Goal: Check status: Check status

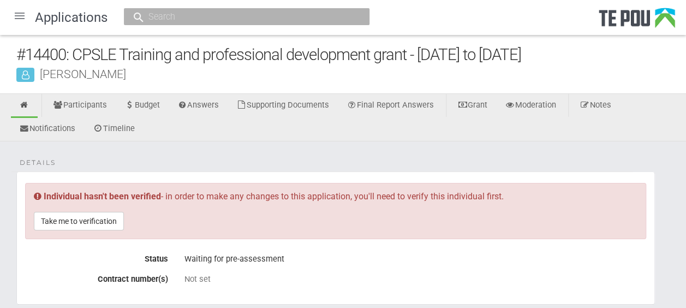
click at [22, 14] on div at bounding box center [20, 16] width 26 height 26
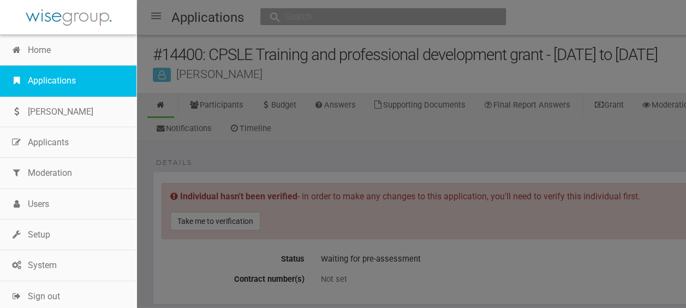
click at [47, 85] on link "Applications" at bounding box center [68, 81] width 137 height 31
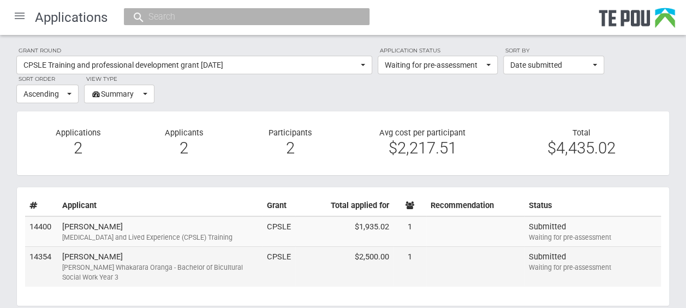
click at [222, 265] on div "Ngā Poutoko Whakarara Oranga - Bachelor of Bicultural Social Work Year 3" at bounding box center [160, 273] width 196 height 20
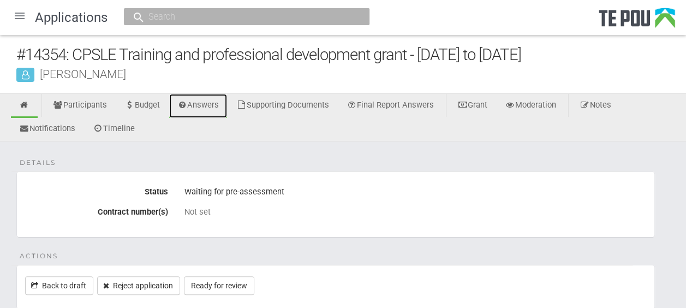
click at [214, 103] on link "Answers" at bounding box center [198, 106] width 58 height 24
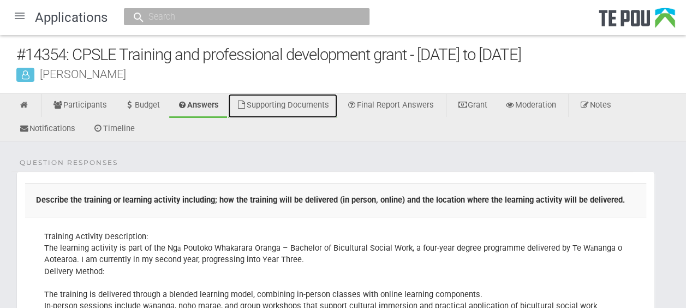
click at [325, 100] on link "Supporting Documents" at bounding box center [282, 106] width 109 height 24
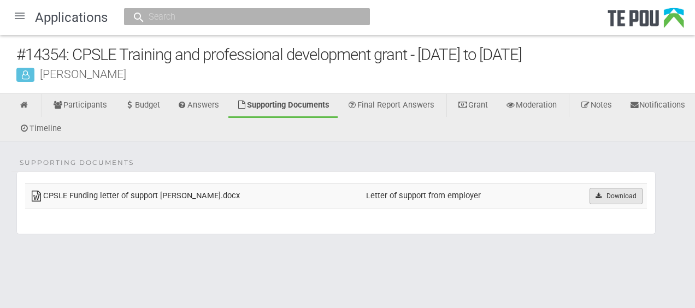
click at [611, 198] on link "Download" at bounding box center [615, 196] width 53 height 16
click at [280, 279] on body "Home Applications Grant rounds Applicants Organisations Individuals Moderation …" at bounding box center [347, 150] width 695 height 300
click at [24, 104] on icon at bounding box center [24, 105] width 10 height 8
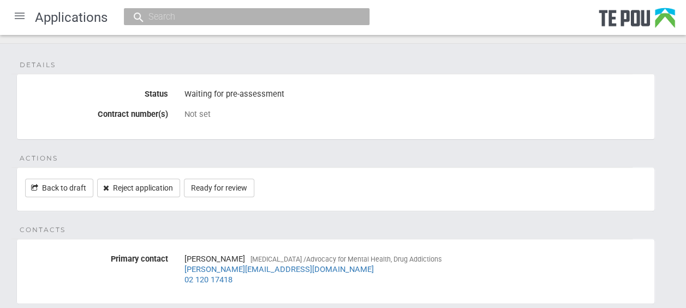
scroll to position [127, 0]
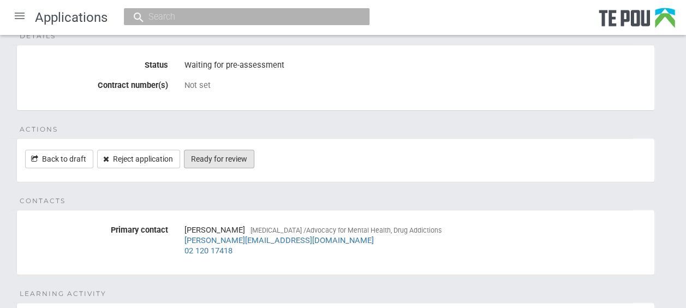
click at [228, 153] on link "Ready for review" at bounding box center [219, 159] width 70 height 19
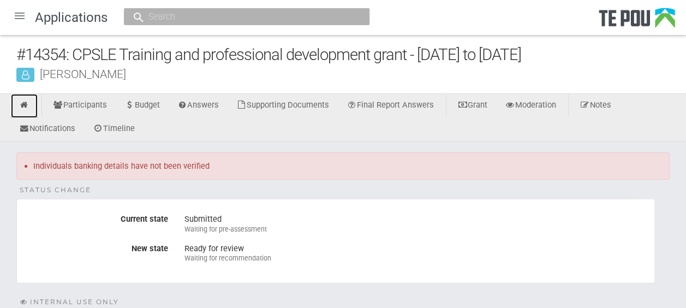
click at [24, 103] on icon at bounding box center [24, 105] width 10 height 8
